Goal: Task Accomplishment & Management: Manage account settings

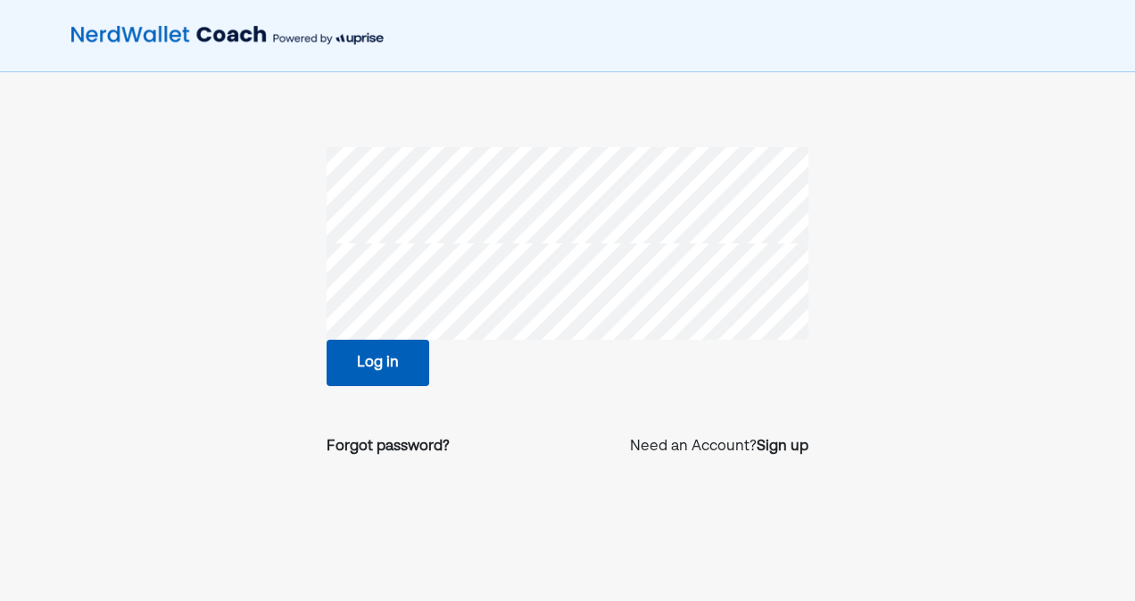
click at [366, 376] on button "Log in" at bounding box center [377, 363] width 103 height 46
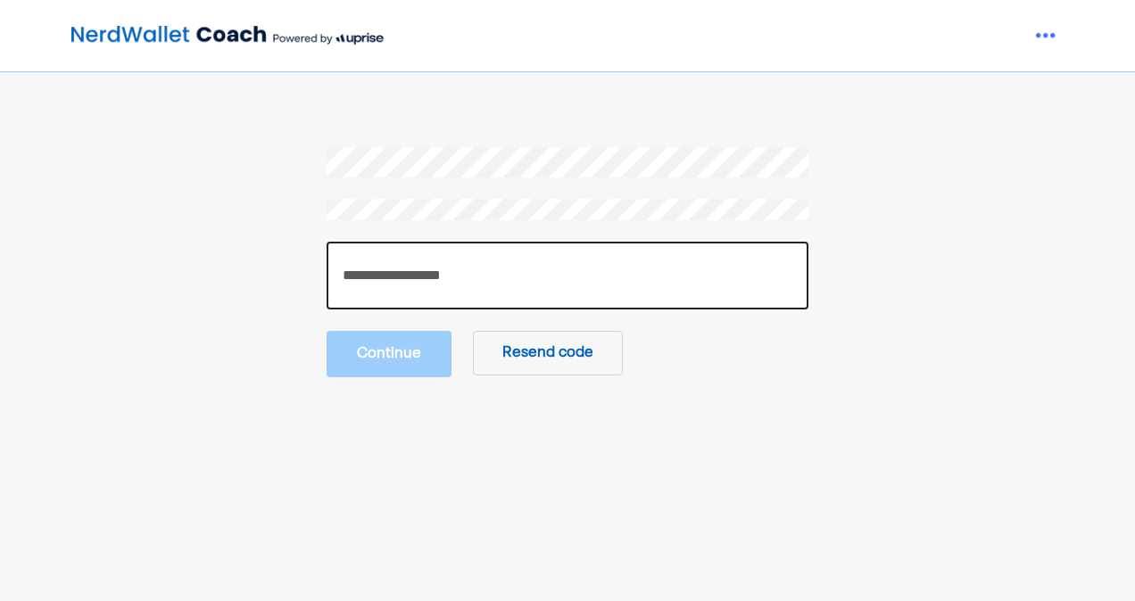
click at [596, 269] on input "number" at bounding box center [567, 276] width 482 height 68
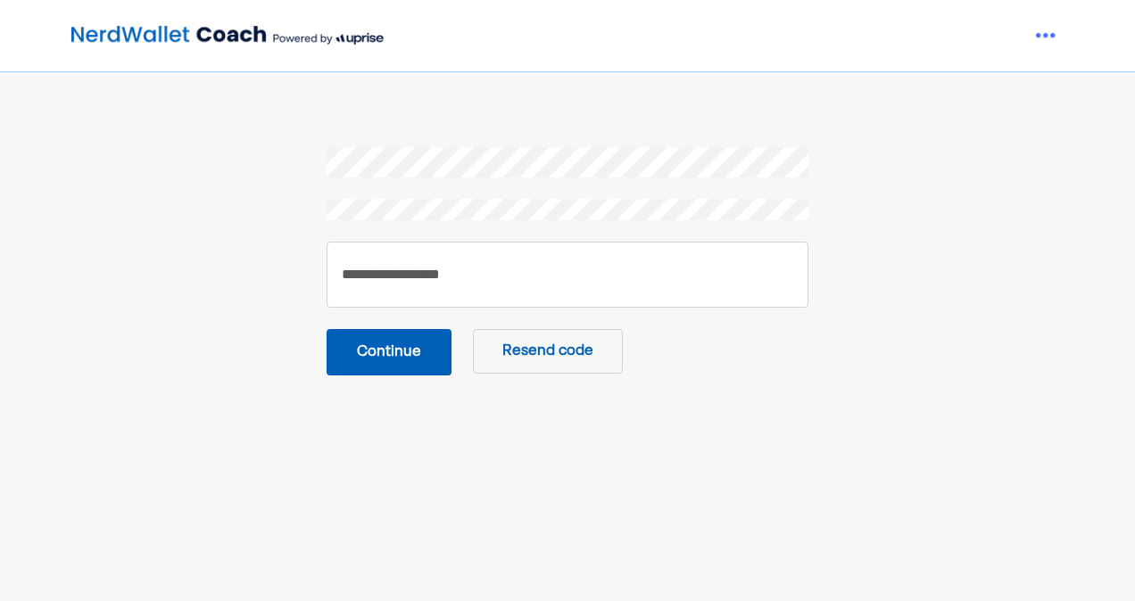
click at [409, 348] on button "Continue" at bounding box center [388, 352] width 125 height 46
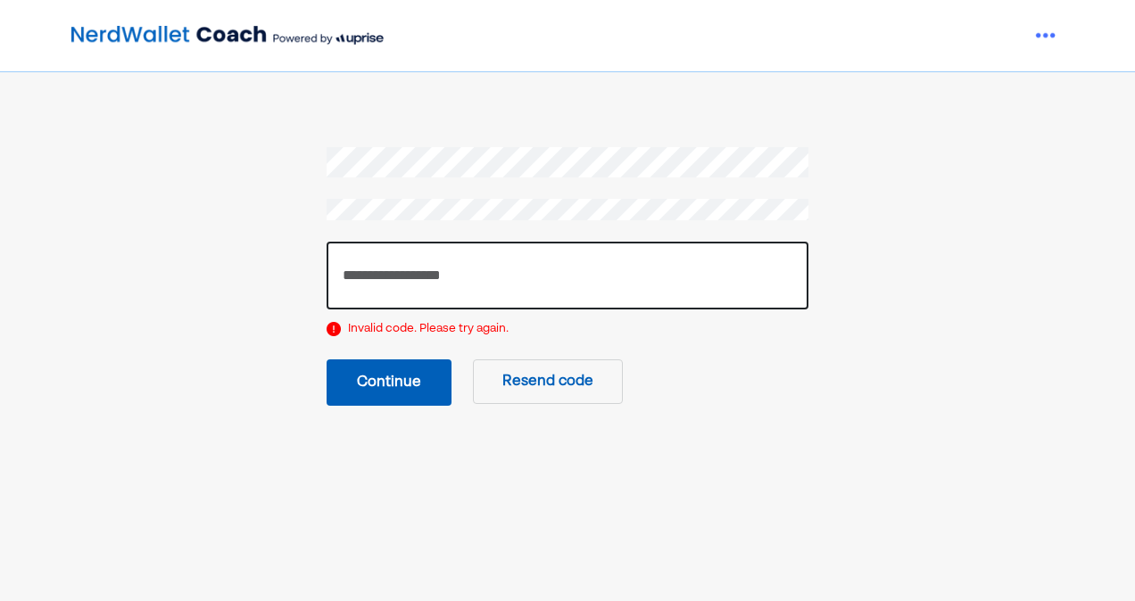
click at [366, 275] on input "******" at bounding box center [567, 276] width 482 height 68
type input "******"
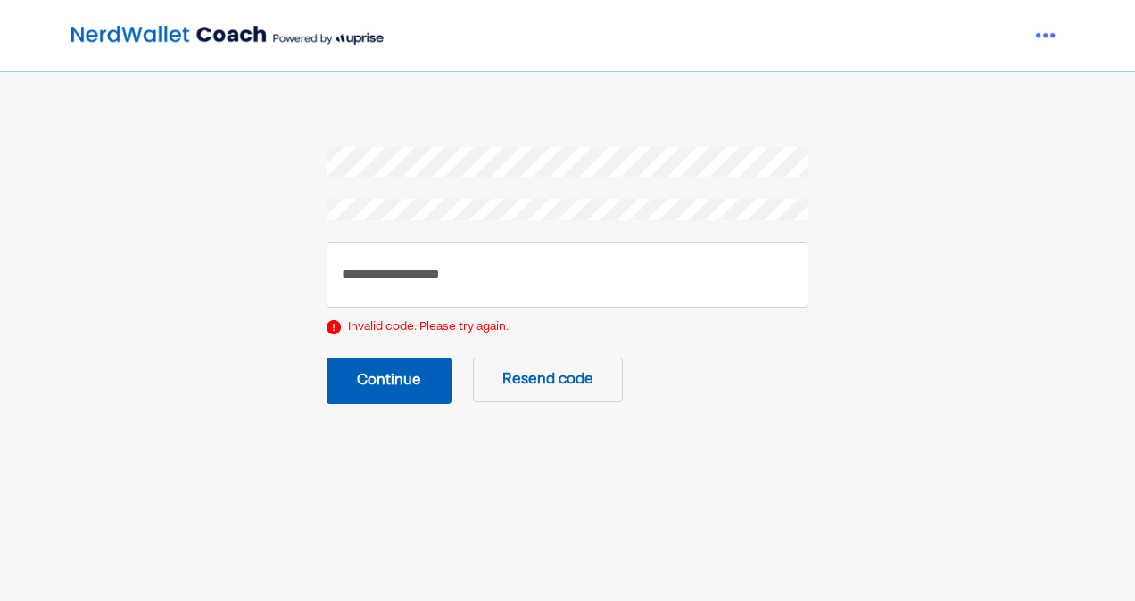
click at [382, 379] on button "Continue" at bounding box center [388, 381] width 125 height 46
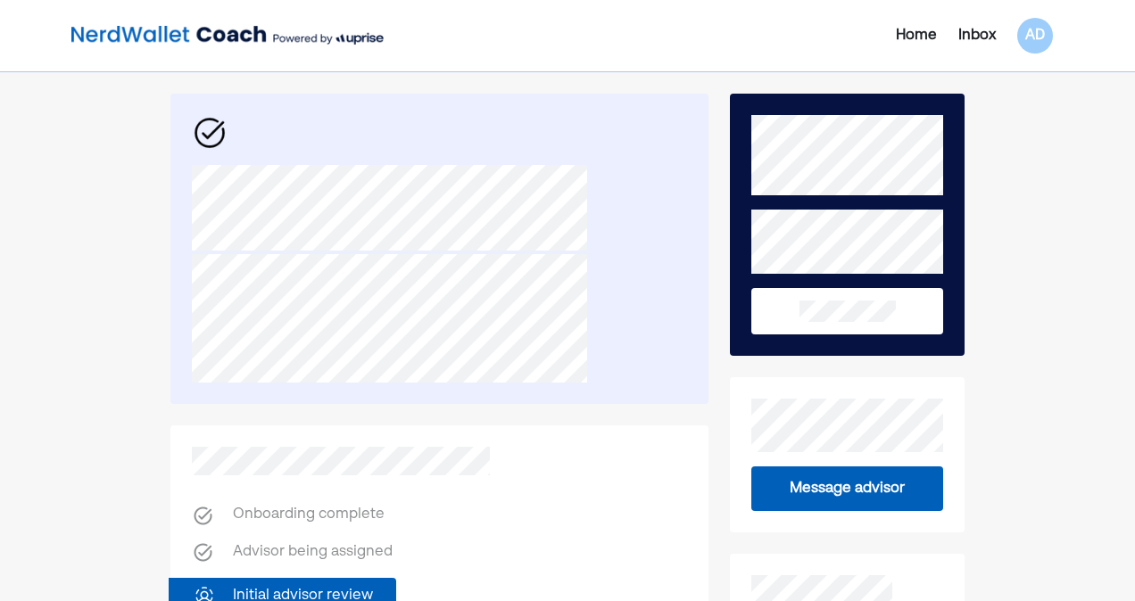
click at [971, 34] on div "Inbox" at bounding box center [976, 35] width 37 height 21
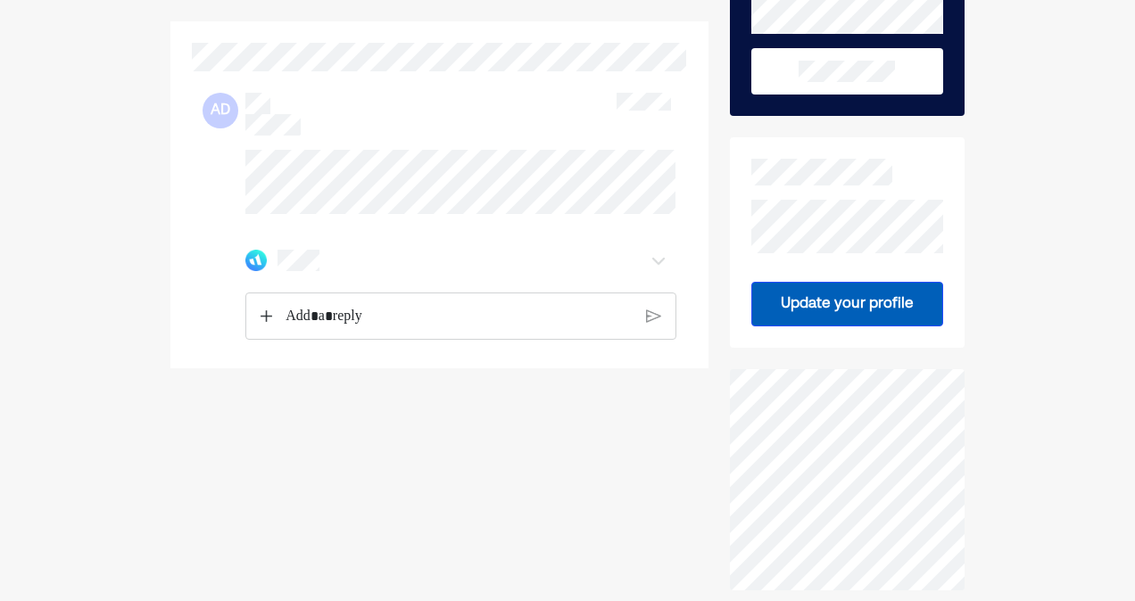
scroll to position [341, 0]
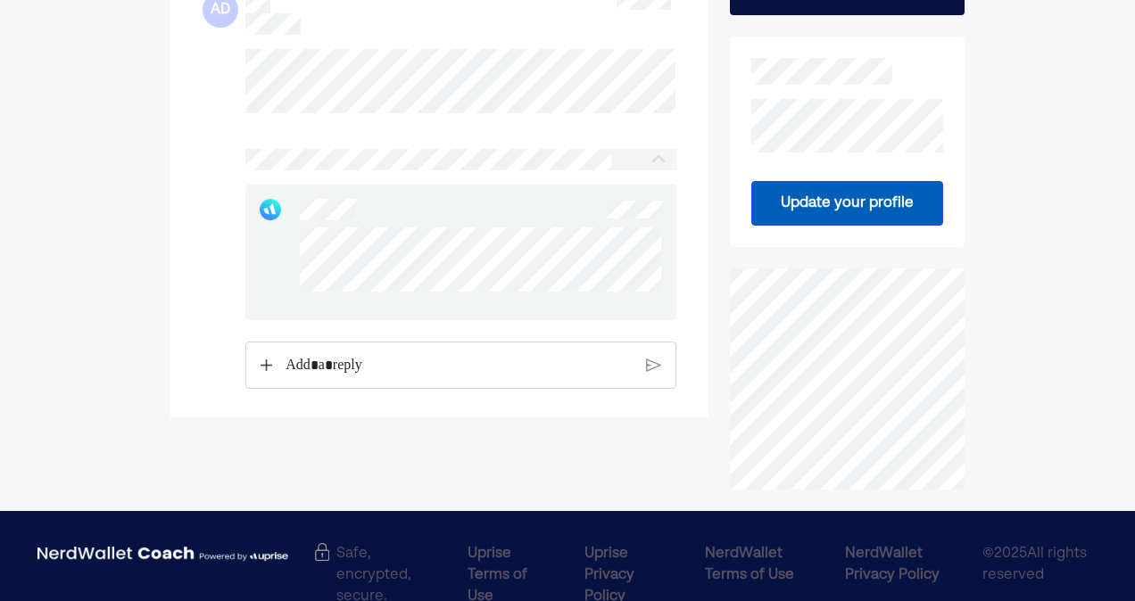
click at [342, 364] on div "Rich Text Editor. Editing area: main" at bounding box center [458, 365] width 365 height 46
click at [262, 385] on img at bounding box center [266, 379] width 12 height 12
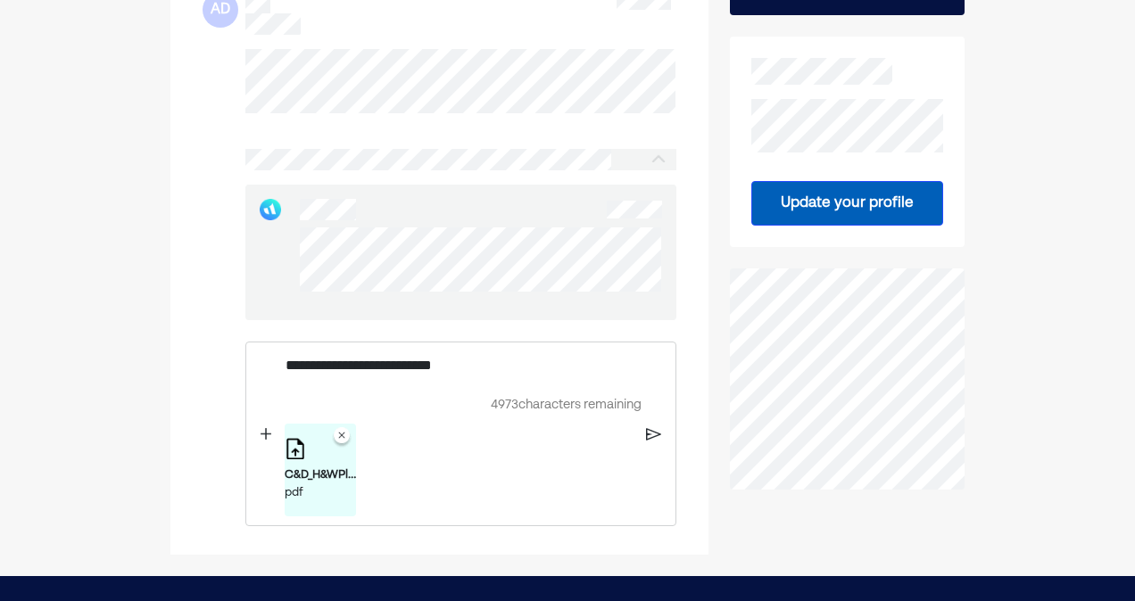
click at [266, 441] on img at bounding box center [266, 434] width 12 height 12
click at [437, 377] on p "**********" at bounding box center [458, 365] width 347 height 23
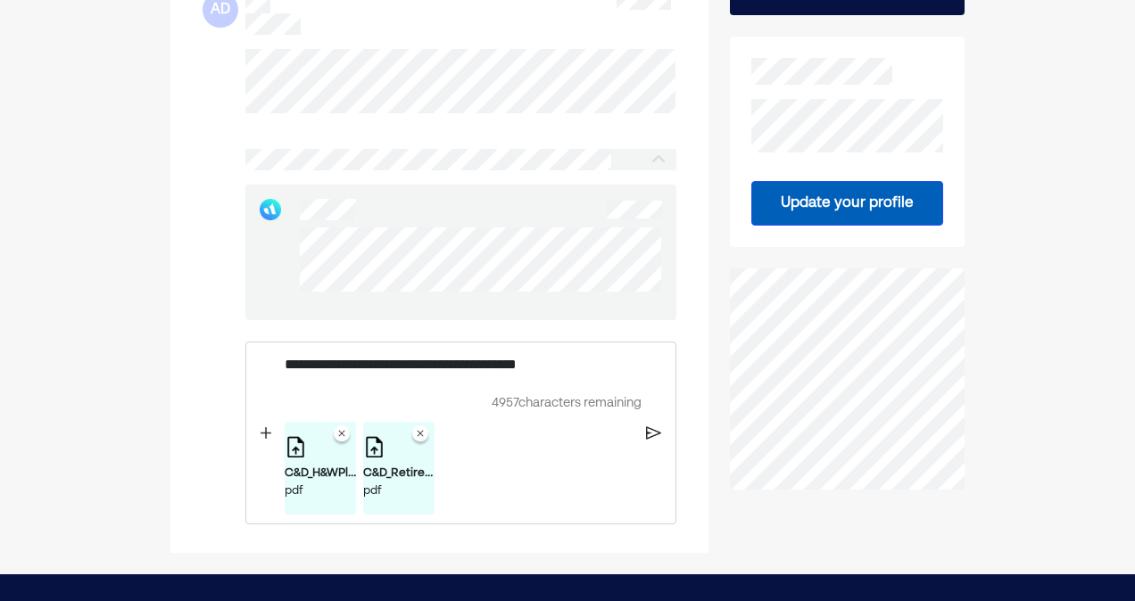
click at [648, 442] on img at bounding box center [653, 433] width 14 height 16
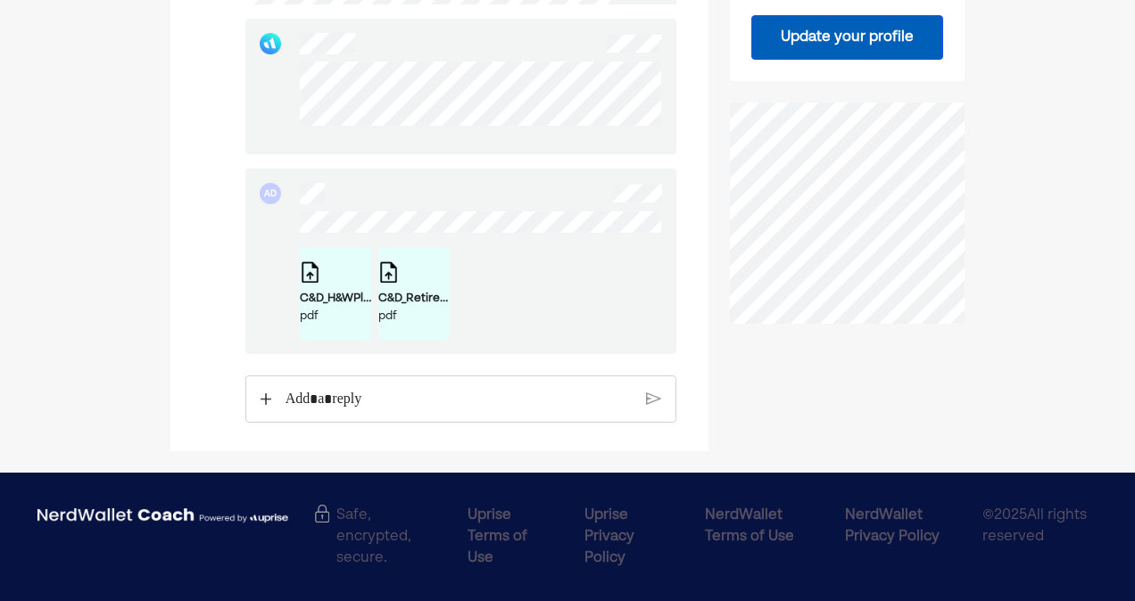
scroll to position [0, 0]
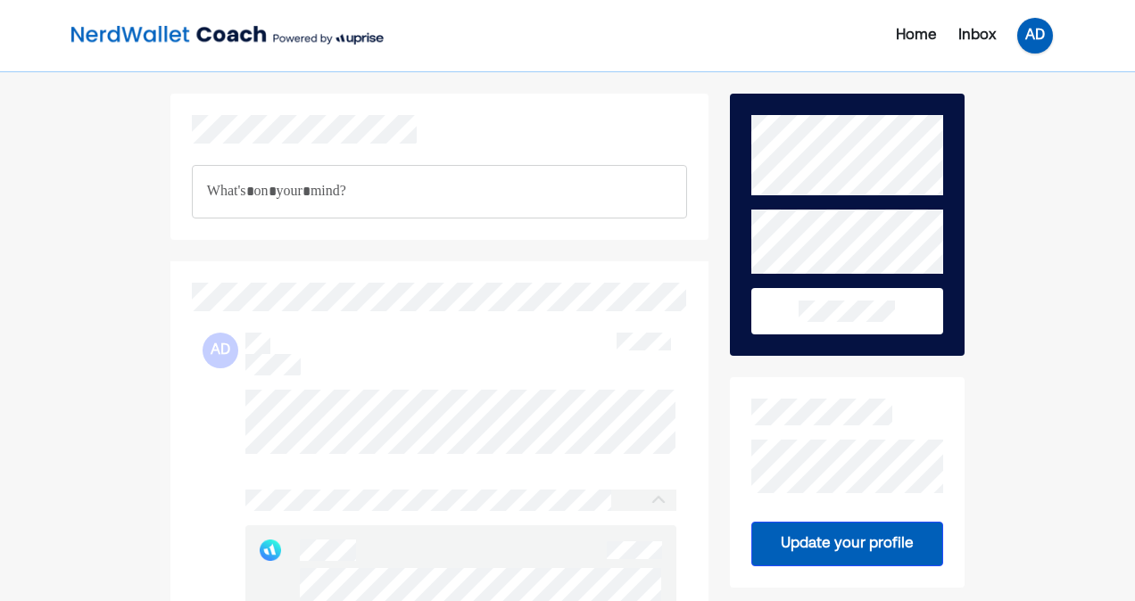
click at [1041, 43] on div "AD" at bounding box center [1035, 36] width 36 height 36
click at [1008, 144] on div "Log out" at bounding box center [1020, 143] width 53 height 21
